Goal: Navigation & Orientation: Understand site structure

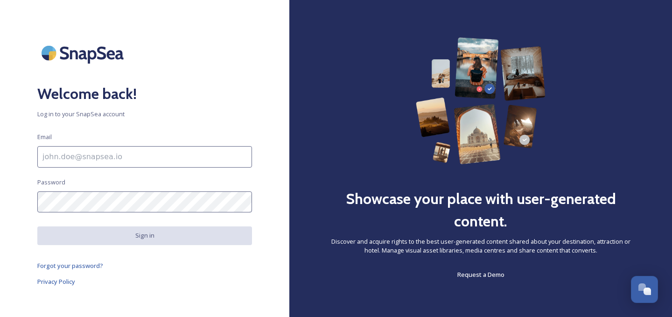
click at [134, 158] on input at bounding box center [144, 156] width 215 height 21
type input "[EMAIL_ADDRESS][DOMAIN_NAME]"
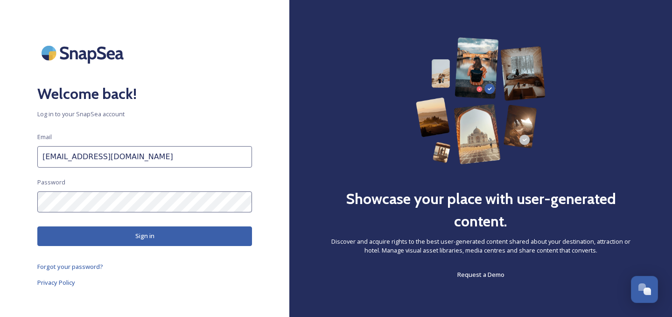
click at [119, 234] on button "Sign in" at bounding box center [144, 235] width 215 height 19
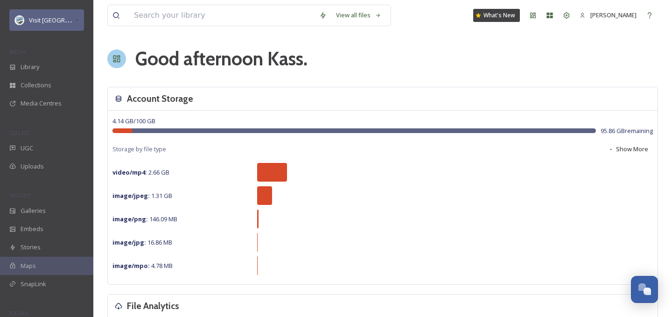
click at [50, 21] on span "Visit [GEOGRAPHIC_DATA] Parks" at bounding box center [74, 19] width 90 height 9
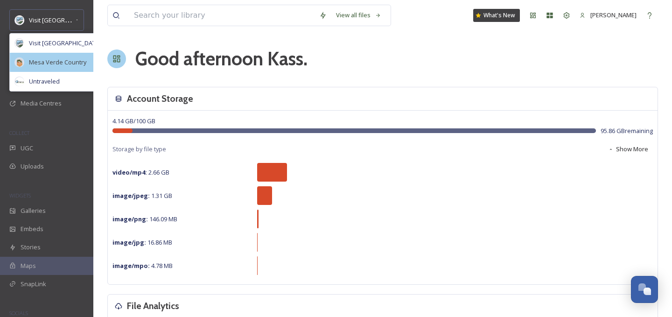
click at [49, 56] on div "Mesa Verde Country" at bounding box center [66, 62] width 113 height 19
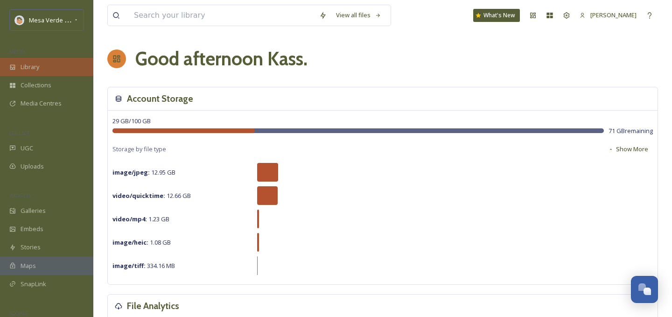
click at [59, 70] on div "Library" at bounding box center [46, 67] width 93 height 18
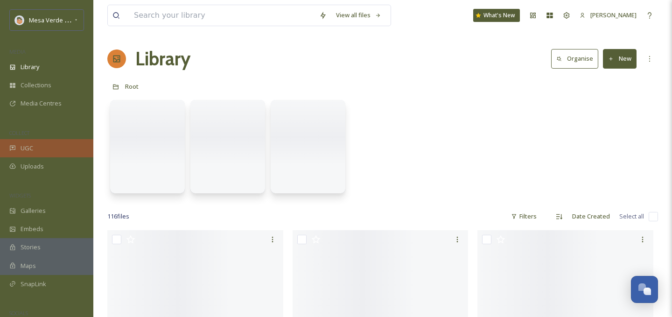
click at [30, 150] on span "UGC" at bounding box center [27, 148] width 13 height 9
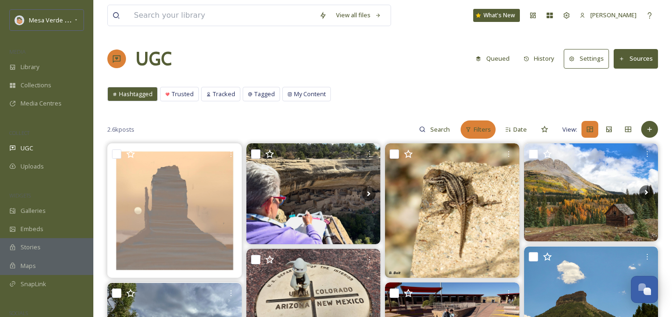
click at [473, 132] on div "Filters" at bounding box center [477, 129] width 35 height 18
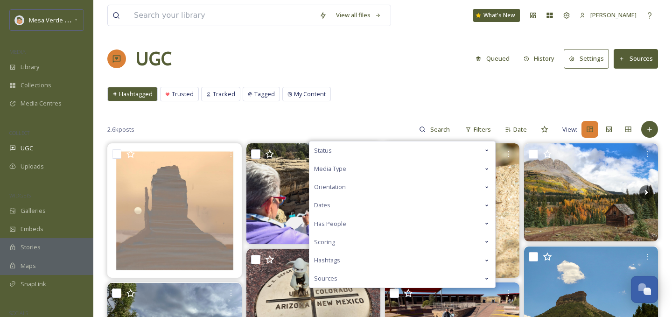
click at [411, 155] on div "Status" at bounding box center [402, 150] width 186 height 18
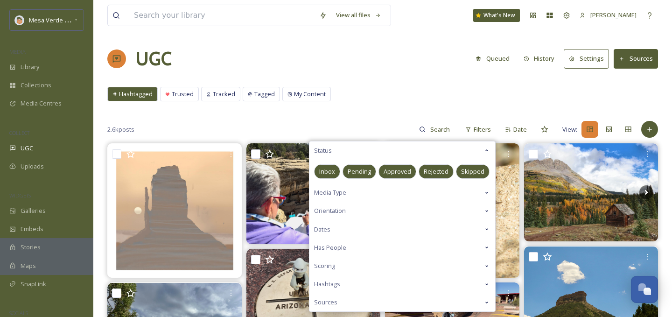
click at [397, 166] on div "Approved" at bounding box center [397, 171] width 38 height 14
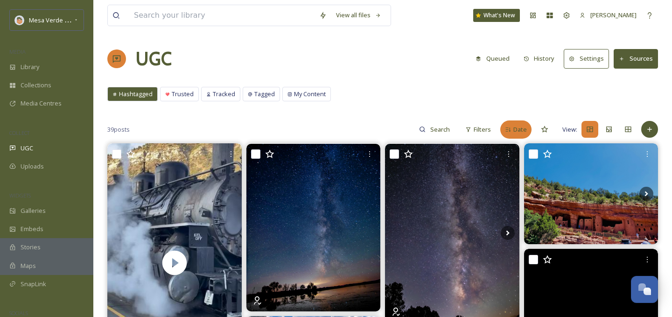
click at [510, 131] on icon at bounding box center [508, 129] width 6 height 6
click at [509, 131] on div "Score" at bounding box center [514, 129] width 34 height 18
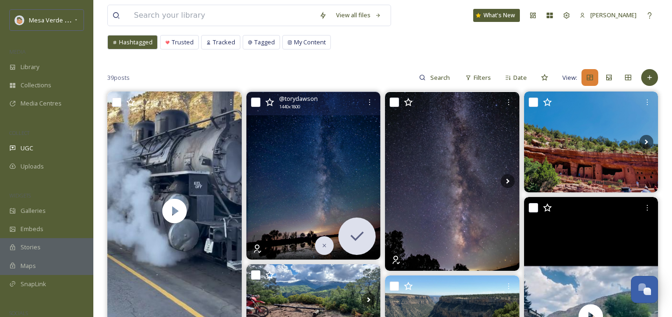
scroll to position [51, 0]
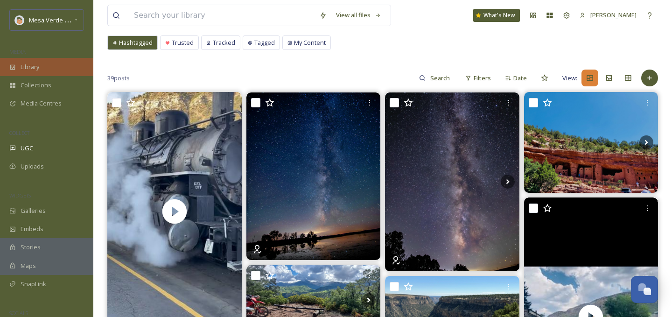
click at [33, 63] on span "Library" at bounding box center [30, 67] width 19 height 9
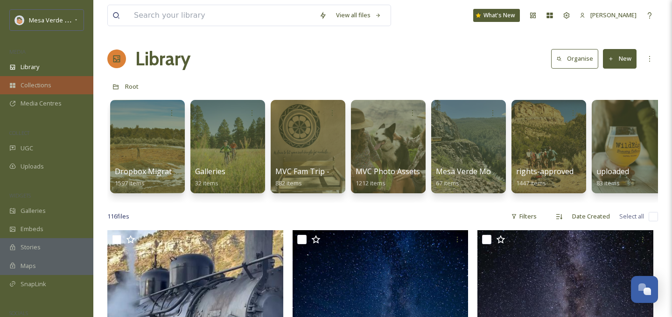
click at [31, 87] on span "Collections" at bounding box center [36, 85] width 31 height 9
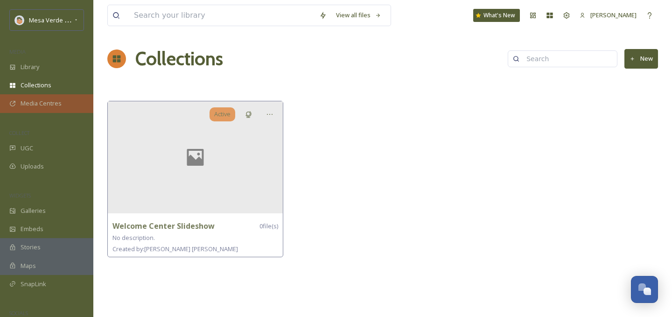
click at [36, 105] on span "Media Centres" at bounding box center [41, 103] width 41 height 9
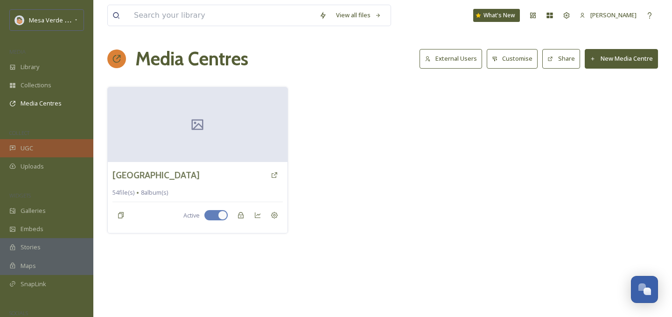
scroll to position [41, 0]
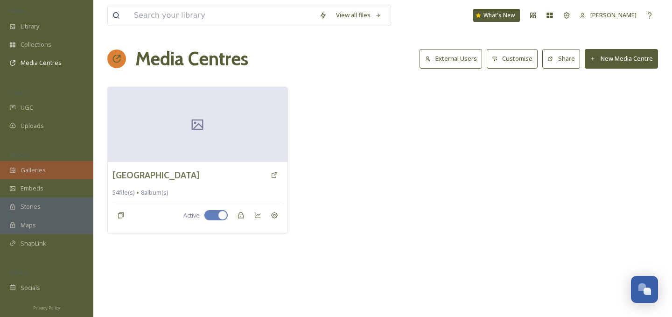
click at [22, 168] on span "Galleries" at bounding box center [33, 170] width 25 height 9
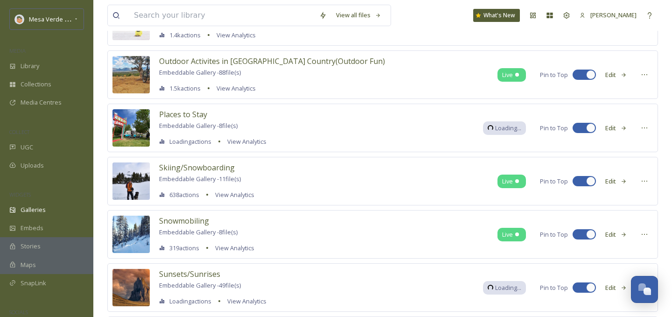
scroll to position [1586, 0]
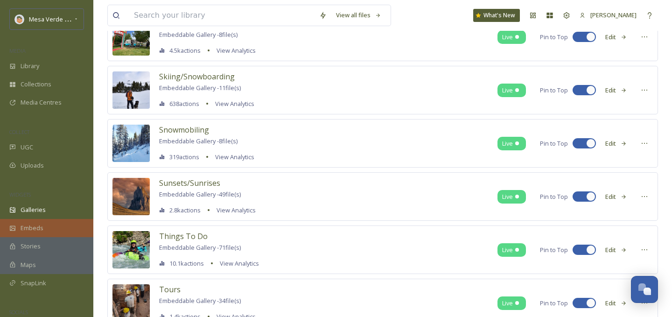
click at [35, 232] on div "Embeds" at bounding box center [46, 228] width 93 height 18
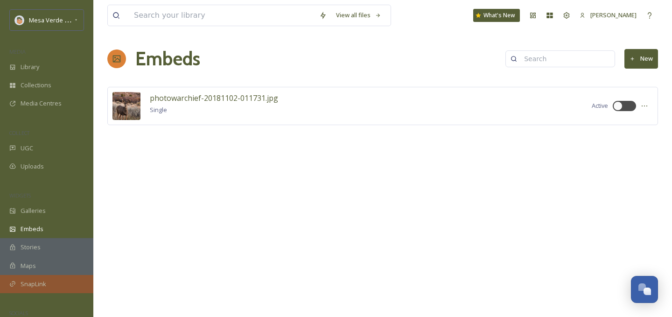
click at [30, 287] on span "SnapLink" at bounding box center [34, 283] width 26 height 9
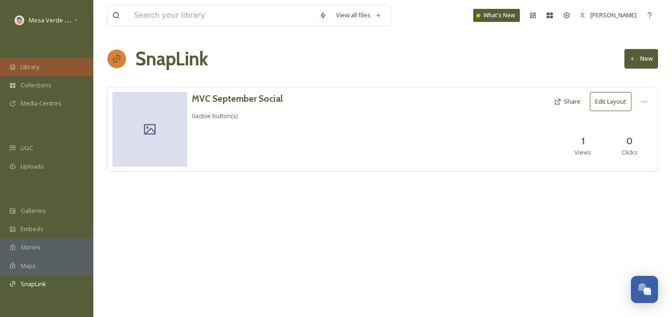
click at [49, 69] on div "Library" at bounding box center [46, 67] width 93 height 18
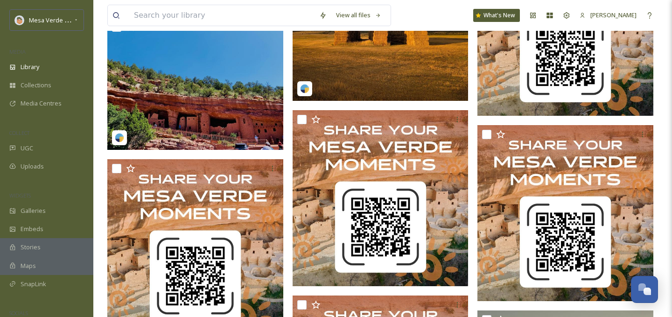
scroll to position [535, 0]
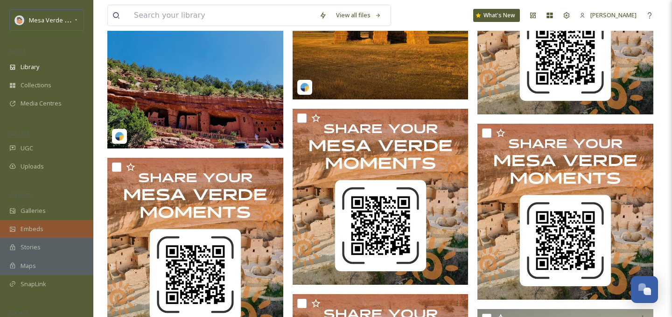
click at [41, 229] on span "Embeds" at bounding box center [32, 228] width 23 height 9
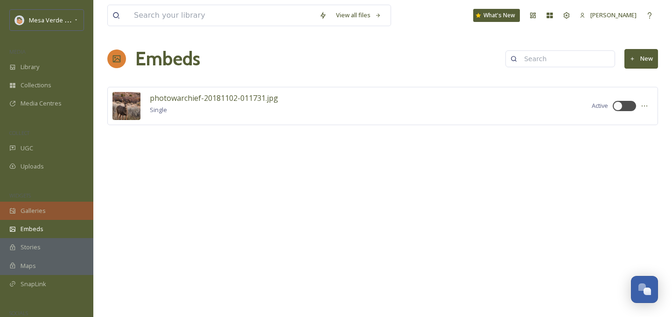
click at [40, 213] on span "Galleries" at bounding box center [33, 210] width 25 height 9
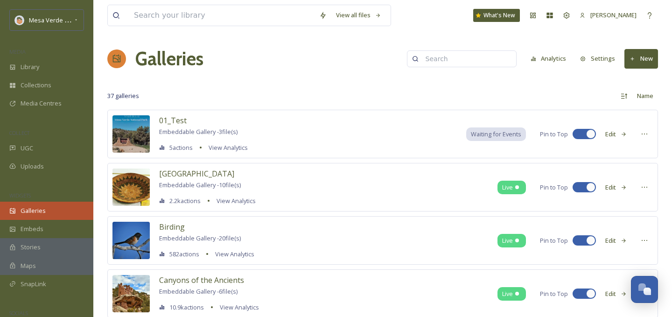
click at [28, 206] on span "Galleries" at bounding box center [33, 210] width 25 height 9
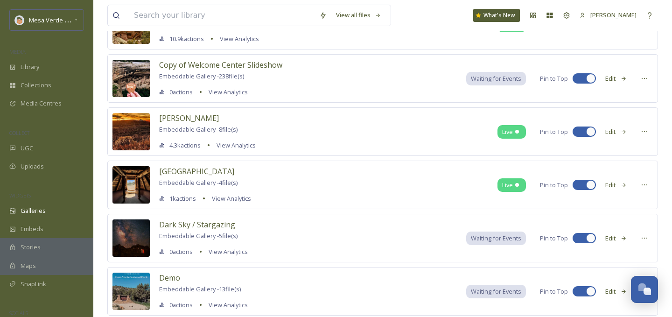
scroll to position [476, 0]
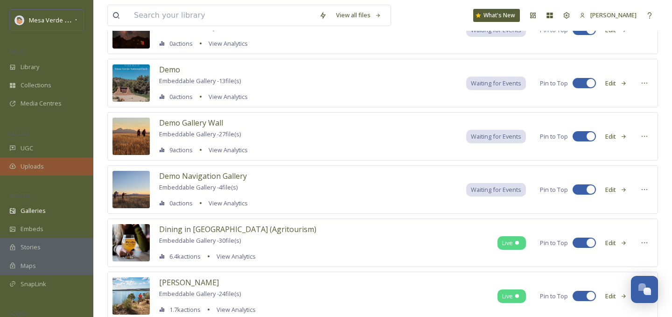
click at [34, 164] on span "Uploads" at bounding box center [32, 166] width 23 height 9
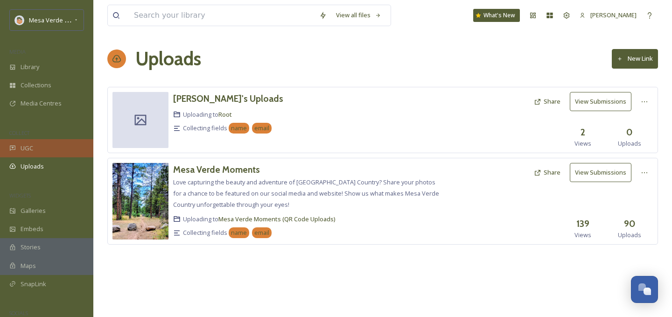
click at [41, 143] on div "UGC" at bounding box center [46, 148] width 93 height 18
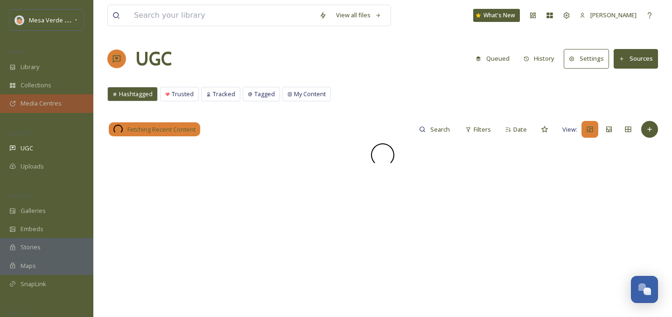
click at [47, 100] on span "Media Centres" at bounding box center [41, 103] width 41 height 9
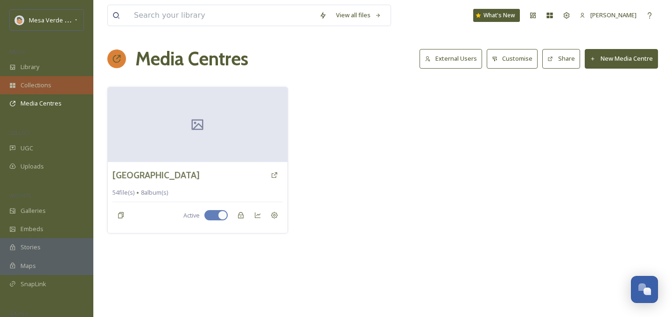
click at [58, 86] on div "Collections" at bounding box center [46, 85] width 93 height 18
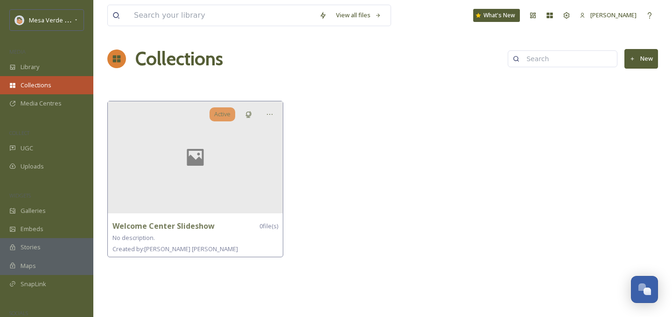
click at [42, 77] on div "Collections" at bounding box center [46, 85] width 93 height 18
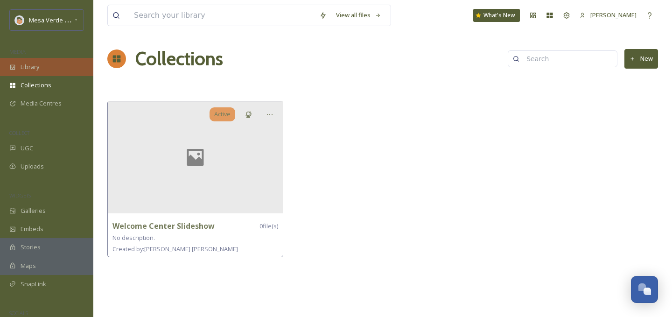
click at [42, 66] on div "Library" at bounding box center [46, 67] width 93 height 18
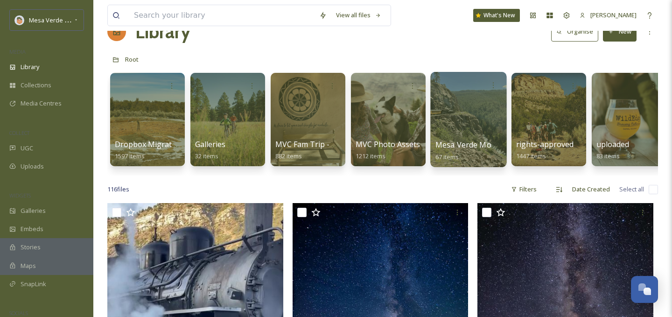
scroll to position [33, 0]
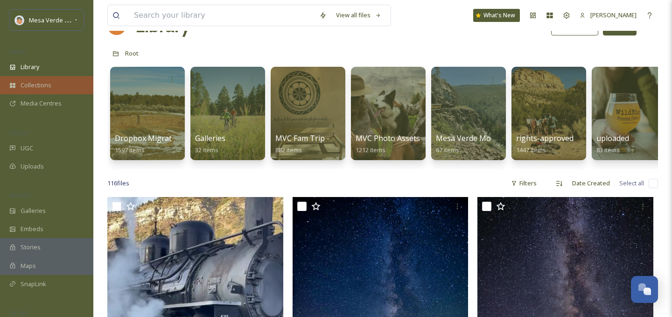
click at [45, 91] on div "Collections" at bounding box center [46, 85] width 93 height 18
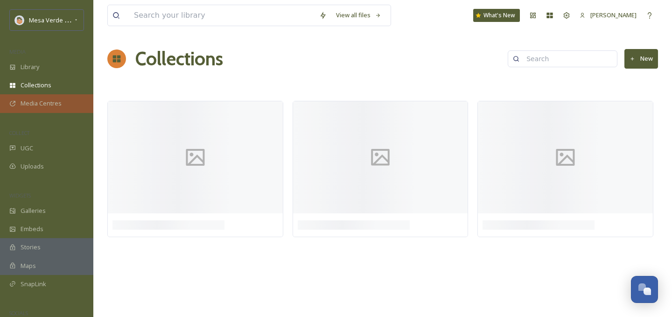
click at [42, 104] on span "Media Centres" at bounding box center [41, 103] width 41 height 9
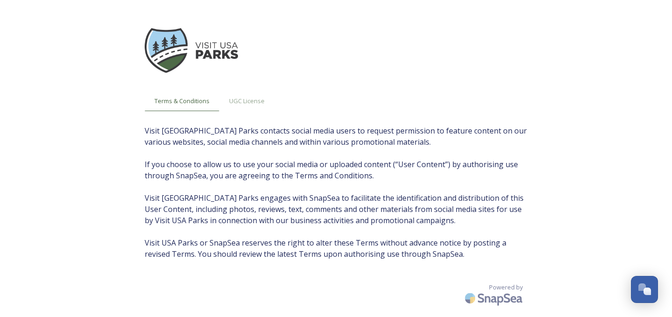
scroll to position [19, 0]
